Goal: Task Accomplishment & Management: Complete application form

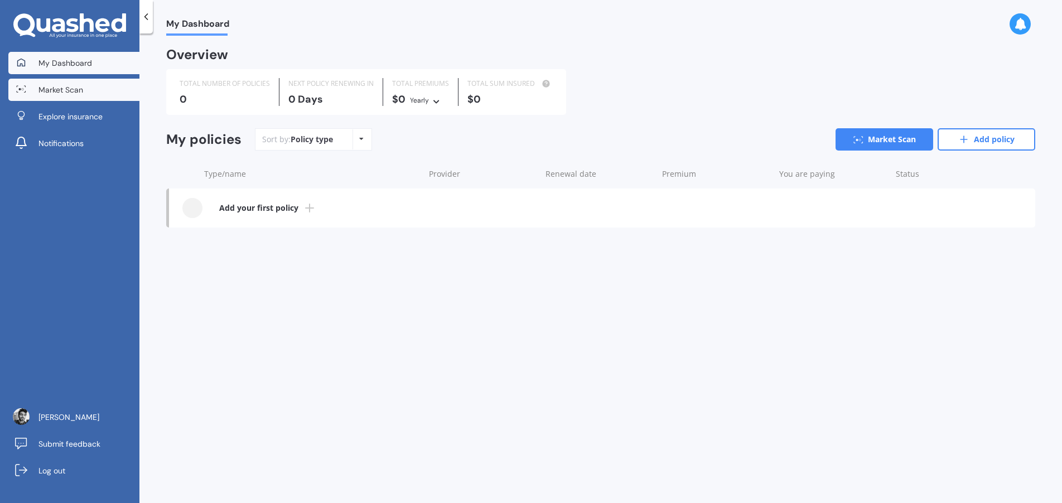
click at [47, 80] on link "Market Scan" at bounding box center [73, 90] width 131 height 22
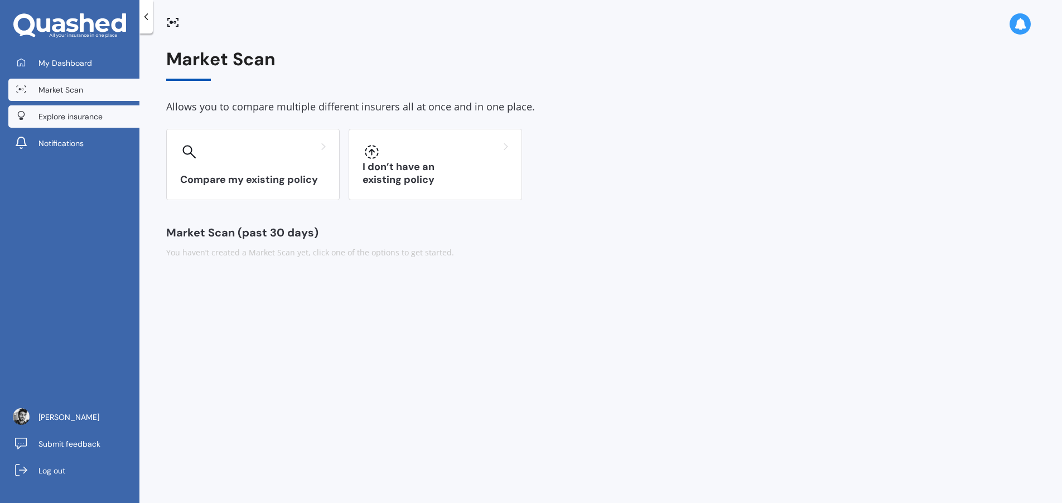
click at [86, 115] on span "Explore insurance" at bounding box center [70, 116] width 64 height 11
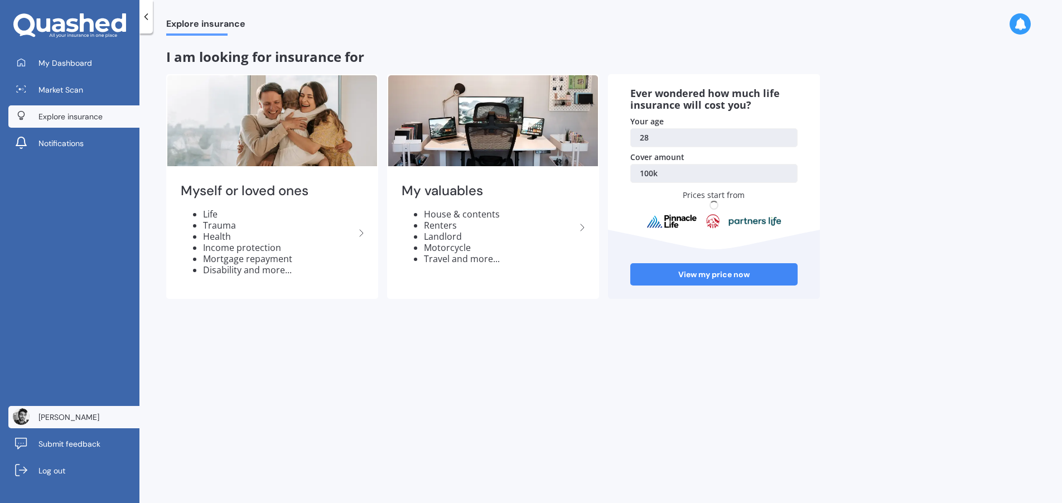
click at [80, 412] on span "[PERSON_NAME]" at bounding box center [68, 417] width 61 height 11
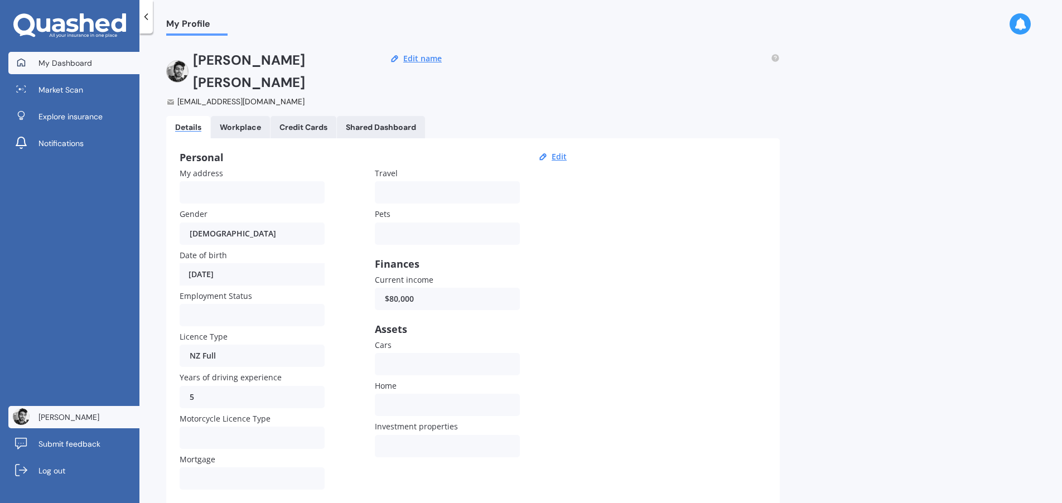
click at [71, 65] on span "My Dashboard" at bounding box center [65, 62] width 54 height 11
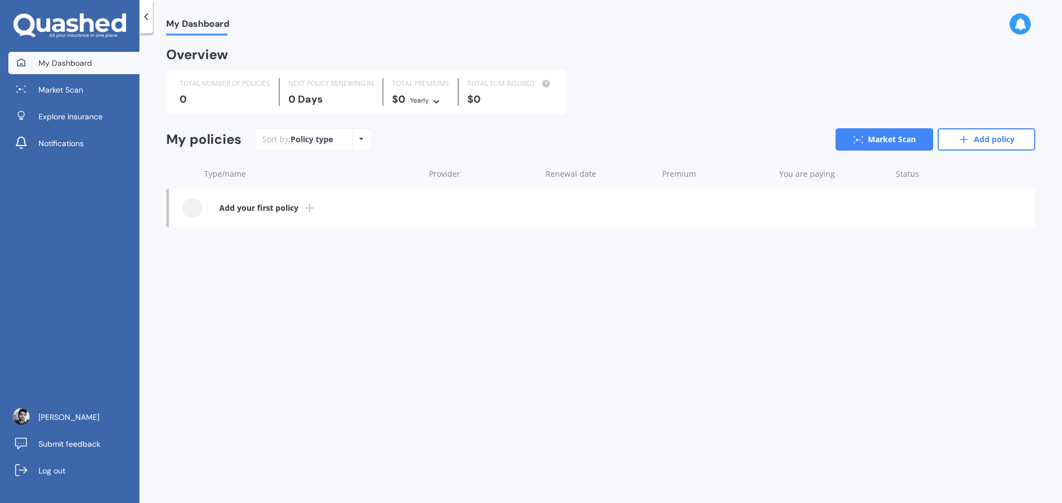
drag, startPoint x: 398, startPoint y: 320, endPoint x: 389, endPoint y: 305, distance: 16.7
click at [398, 320] on div "My Dashboard Overview TOTAL NUMBER OF POLICIES 0 NEXT POLICY RENEWING [DATE] TO…" at bounding box center [600, 271] width 922 height 470
click at [39, 476] on link "Log out" at bounding box center [73, 471] width 131 height 22
click at [90, 89] on link "Market Scan" at bounding box center [73, 90] width 131 height 22
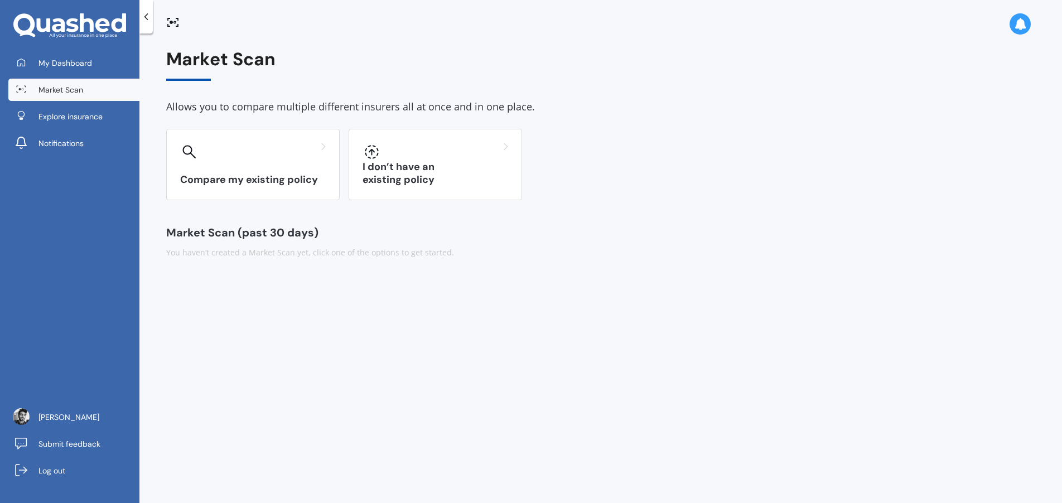
click at [83, 50] on div "My Dashboard Market Scan Explore insurance Notifications Muthuraman Arumugam Su…" at bounding box center [69, 251] width 139 height 503
click at [46, 421] on span "[PERSON_NAME]" at bounding box center [68, 417] width 61 height 11
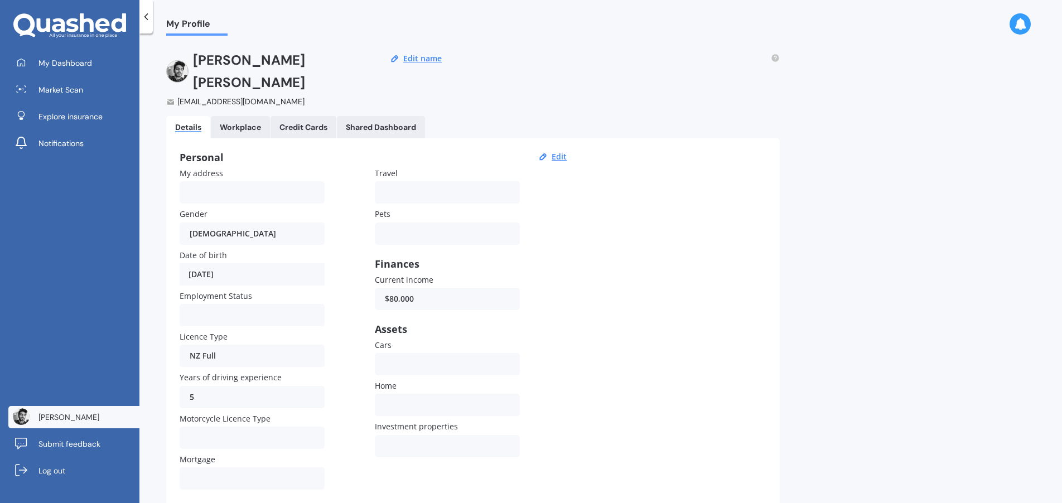
click at [229, 116] on link "Workplace" at bounding box center [240, 127] width 59 height 22
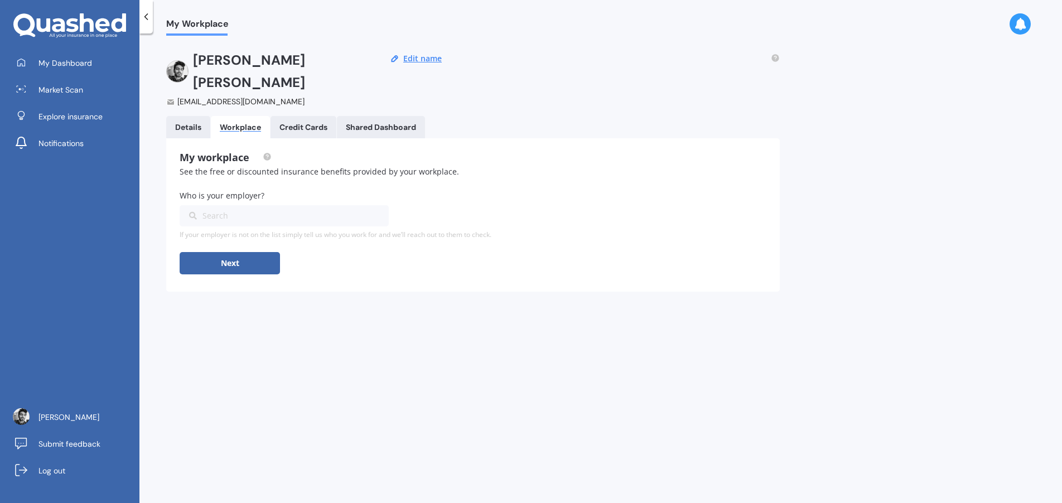
click at [308, 116] on Cards "Credit Cards" at bounding box center [303, 127] width 66 height 22
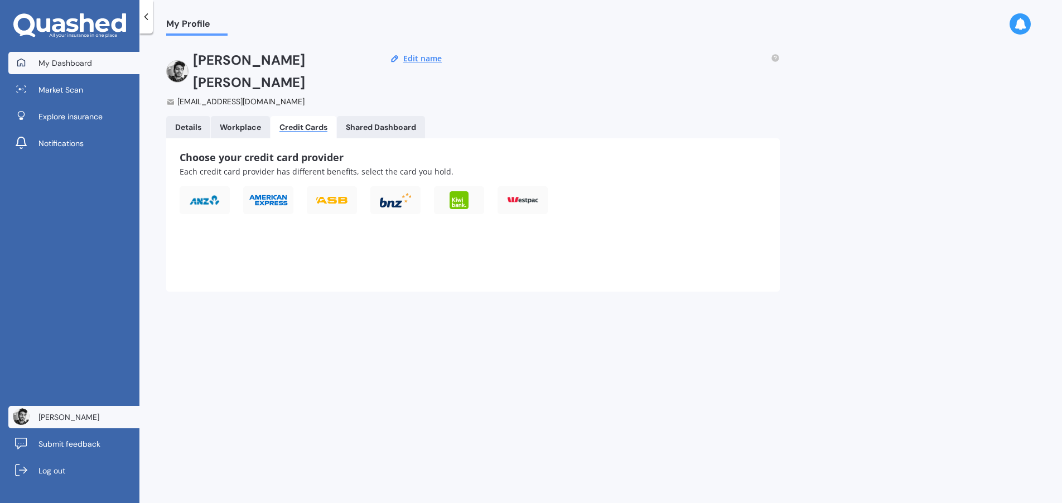
click at [81, 61] on span "My Dashboard" at bounding box center [65, 62] width 54 height 11
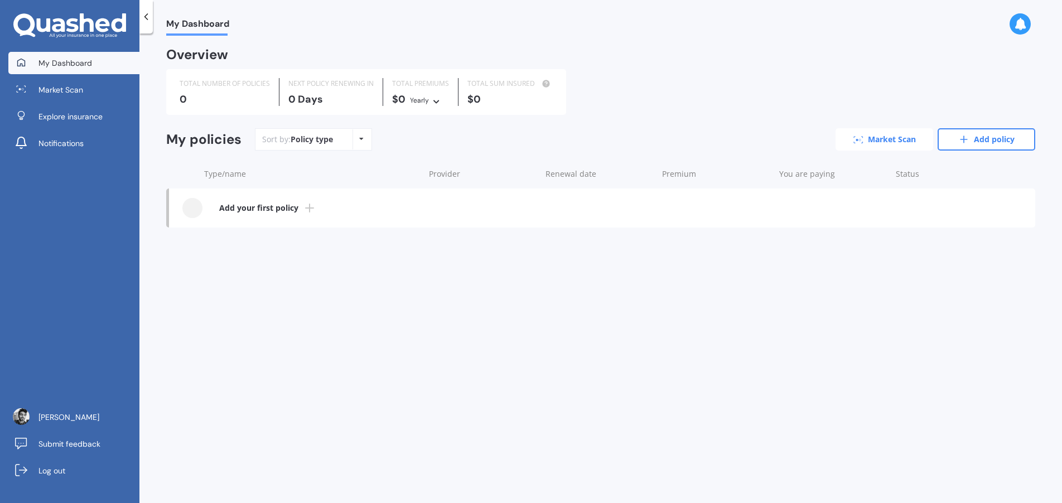
click at [869, 133] on link "Market Scan" at bounding box center [884, 139] width 98 height 22
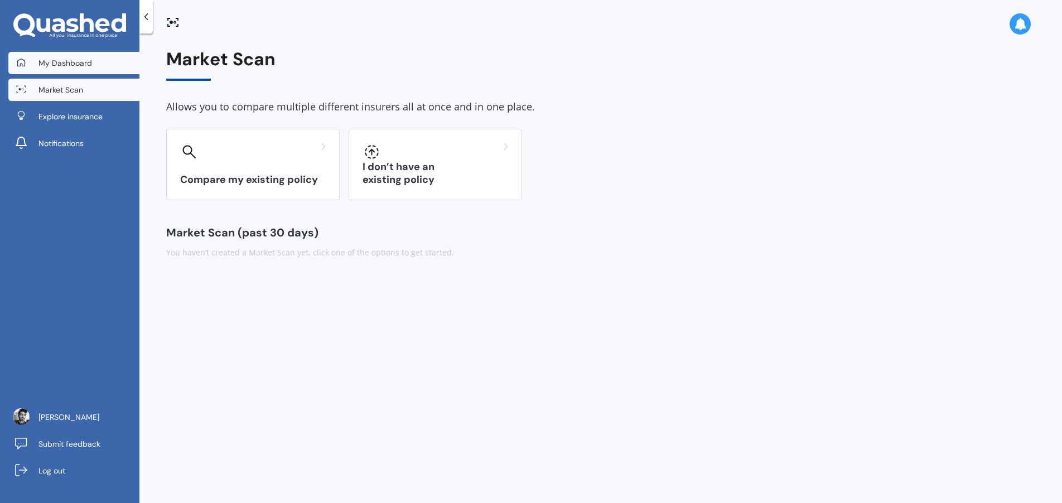
click at [67, 62] on span "My Dashboard" at bounding box center [65, 62] width 54 height 11
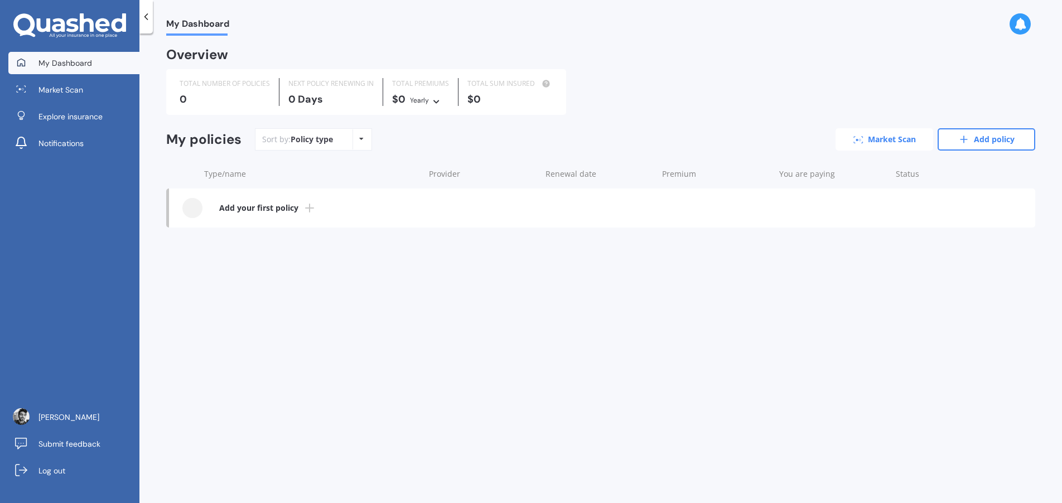
click at [911, 140] on link "Market Scan" at bounding box center [884, 139] width 98 height 22
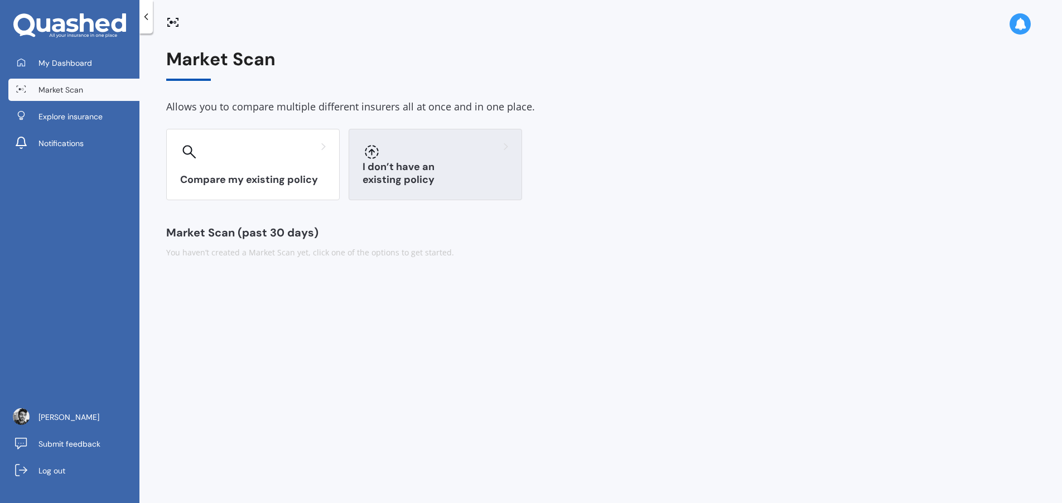
click at [401, 159] on div at bounding box center [435, 152] width 146 height 18
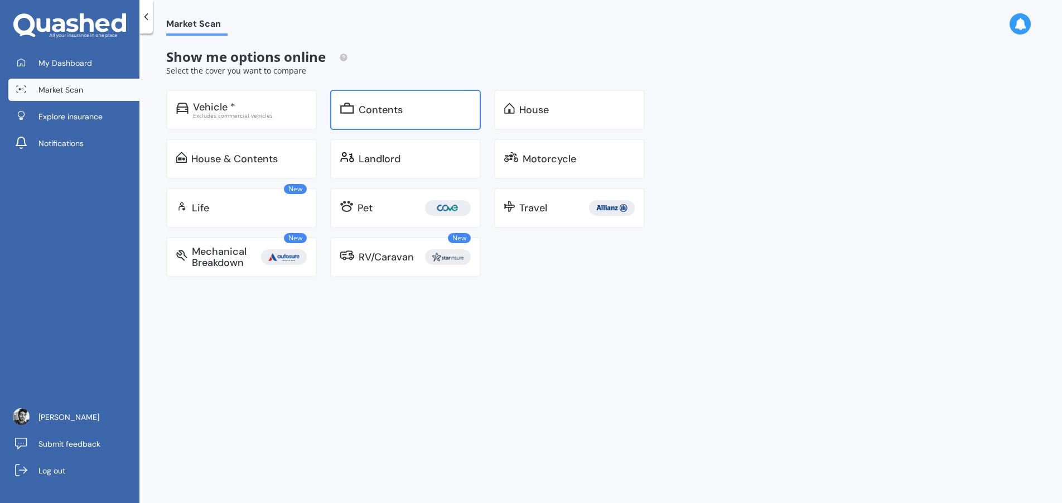
click at [417, 115] on div "Contents" at bounding box center [415, 109] width 112 height 11
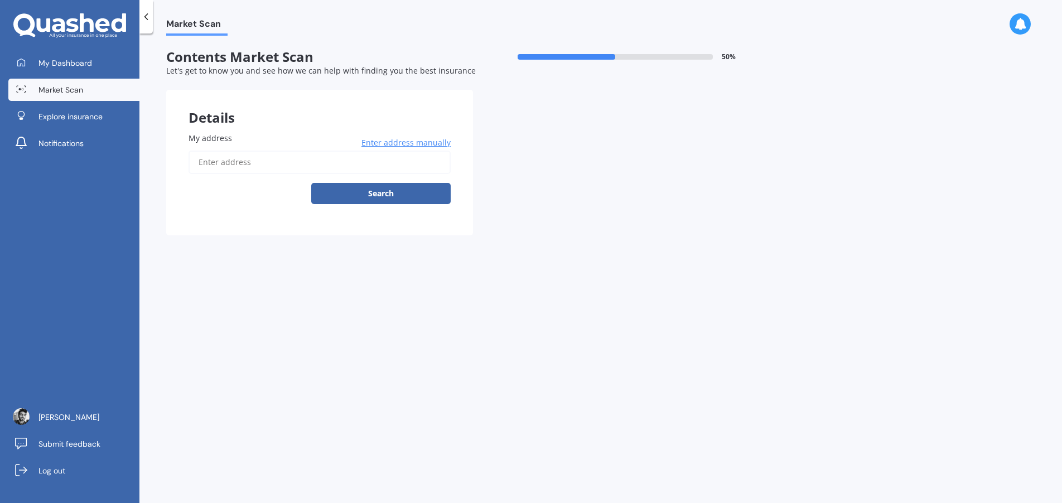
click at [311, 171] on input "My address" at bounding box center [319, 162] width 262 height 23
type input "2/24 Sherbourne Road, Mount Eden, Auckland 1024"
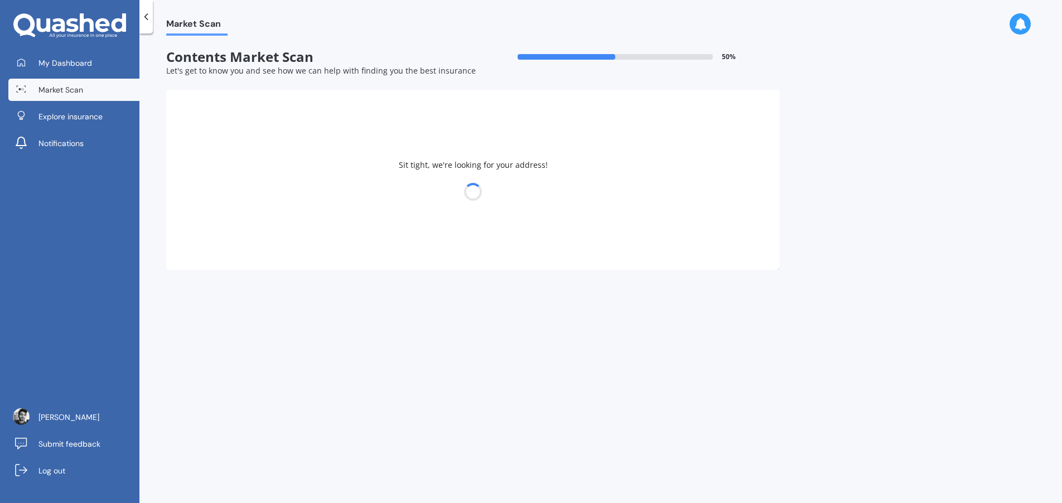
select select "21"
select select "06"
select select "1997"
